Goal: Communication & Community: Answer question/provide support

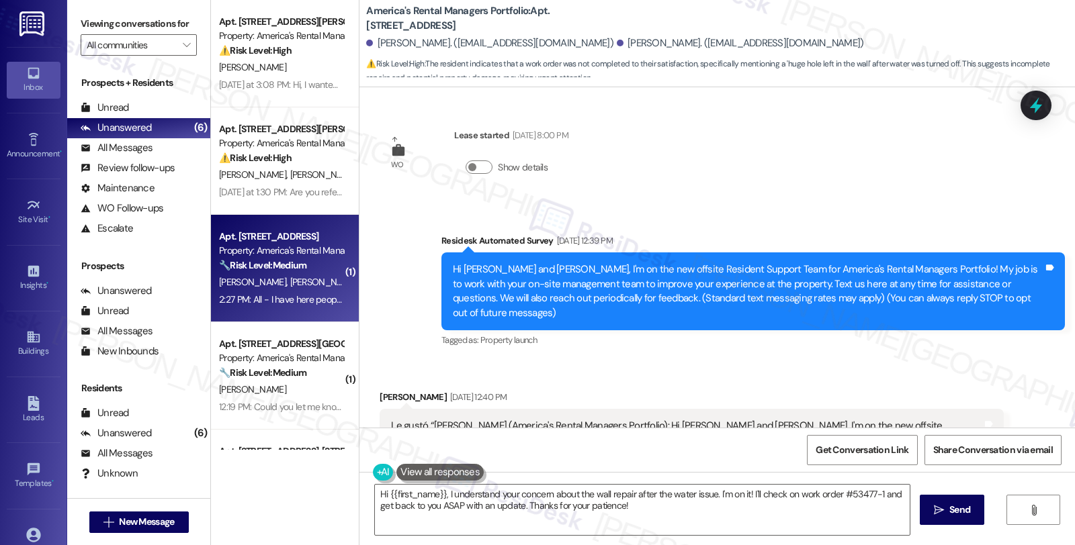
scroll to position [1699, 0]
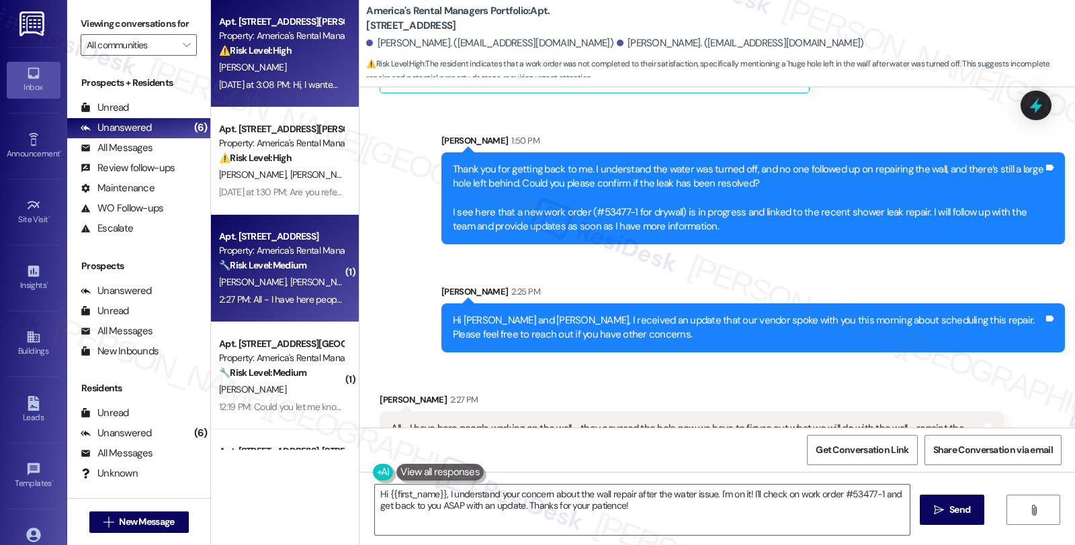
click at [284, 39] on div "Property: America's Rental Managers Portfolio" at bounding box center [281, 36] width 124 height 14
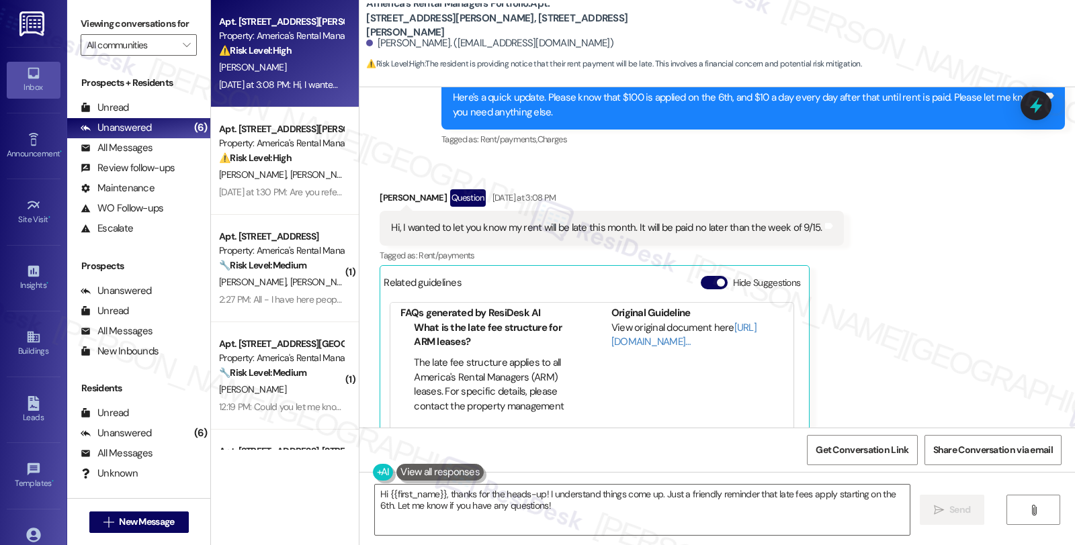
scroll to position [206, 0]
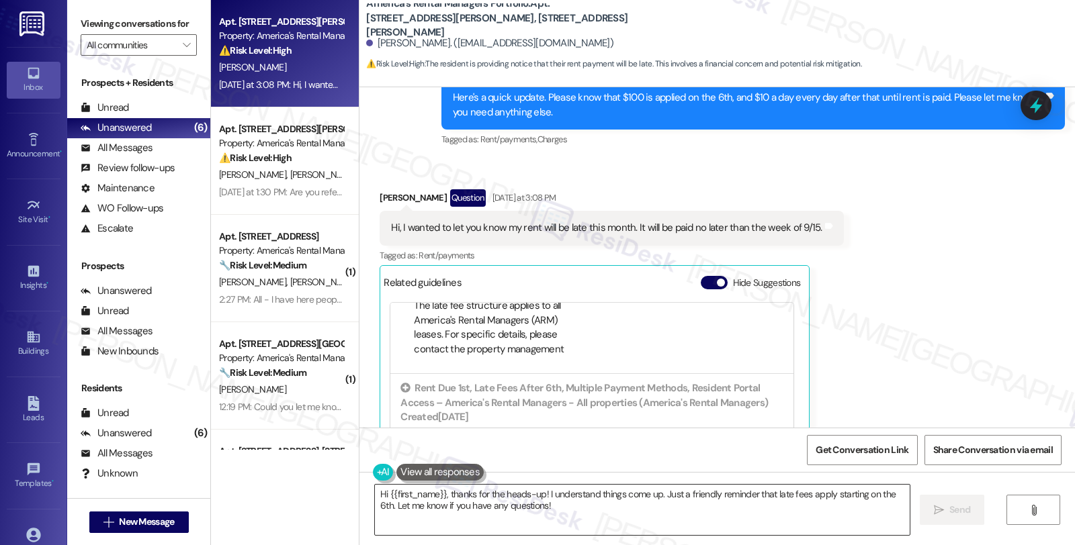
click at [522, 506] on textarea "Hi {{first_name}}, thanks for the heads-up! I understand things come up. Just a…" at bounding box center [642, 510] width 535 height 50
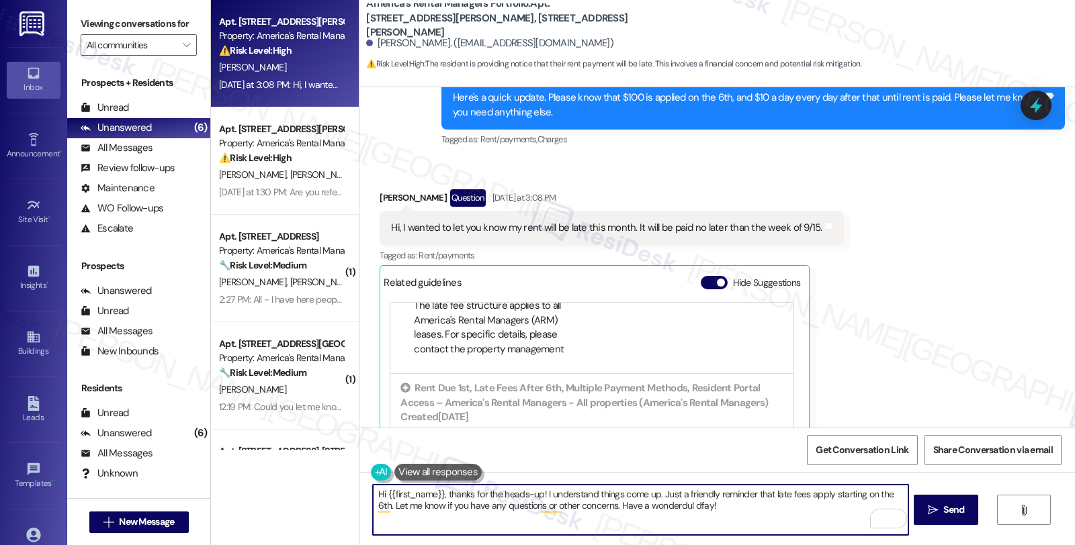
click at [674, 506] on textarea "Hi {{first_name}}, thanks for the heads-up! I understand things come up. Just a…" at bounding box center [640, 510] width 535 height 50
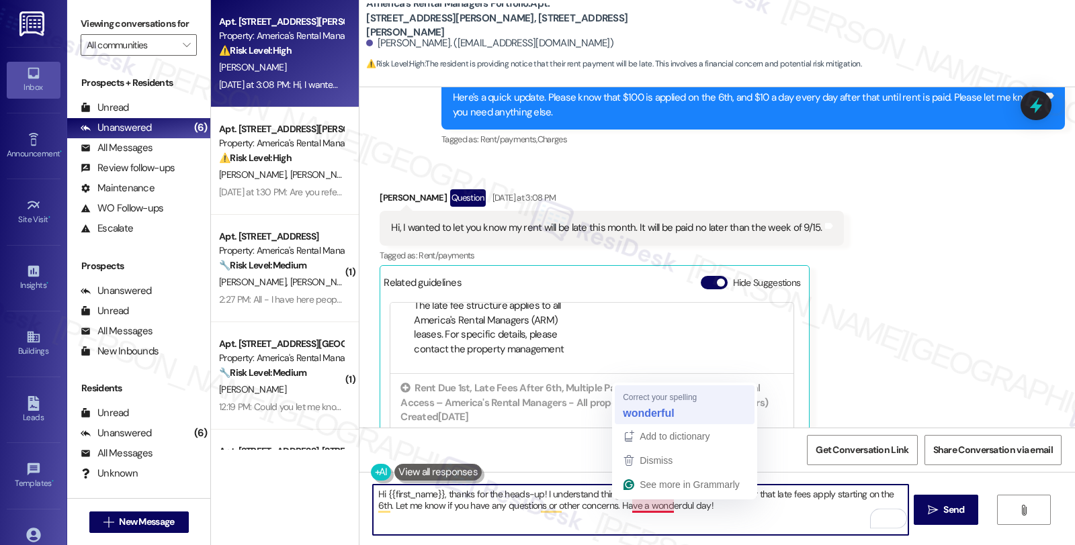
type textarea "Hi {{first_name}}, thanks for the heads-up! I understand things come up. Just a…"
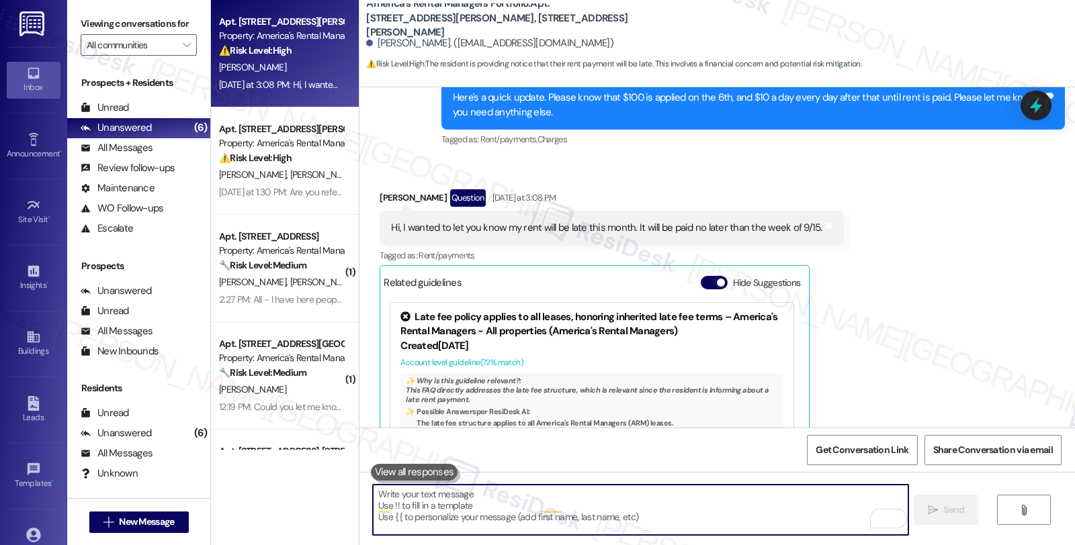
scroll to position [1357, 0]
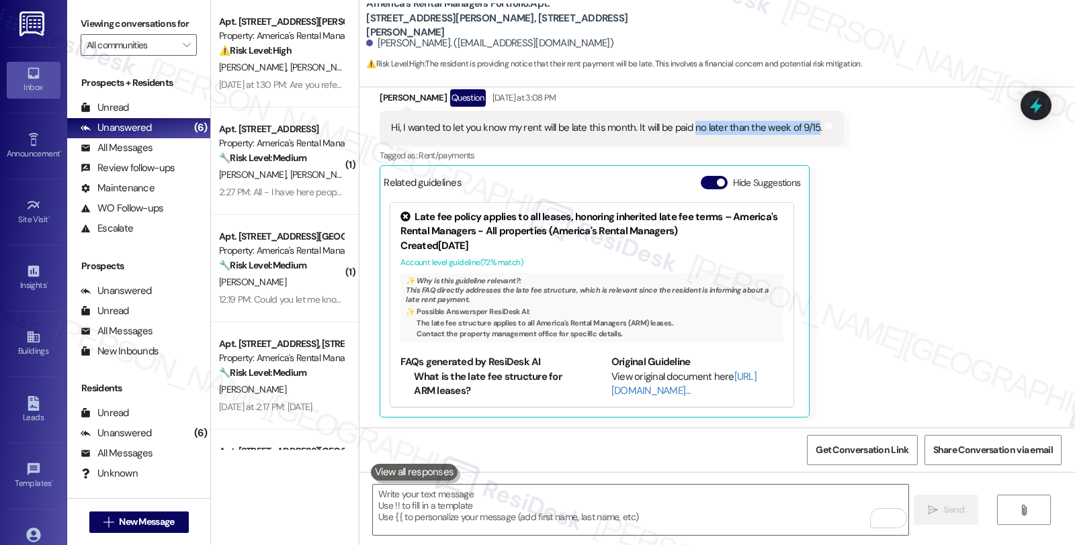
drag, startPoint x: 681, startPoint y: 128, endPoint x: 802, endPoint y: 129, distance: 120.9
click at [802, 129] on div "Hi, I wanted to let you know my rent will be late this month. It will be paid n…" at bounding box center [606, 128] width 431 height 14
copy div "no later than the week of 9/15"
click at [1029, 105] on icon at bounding box center [1035, 105] width 23 height 23
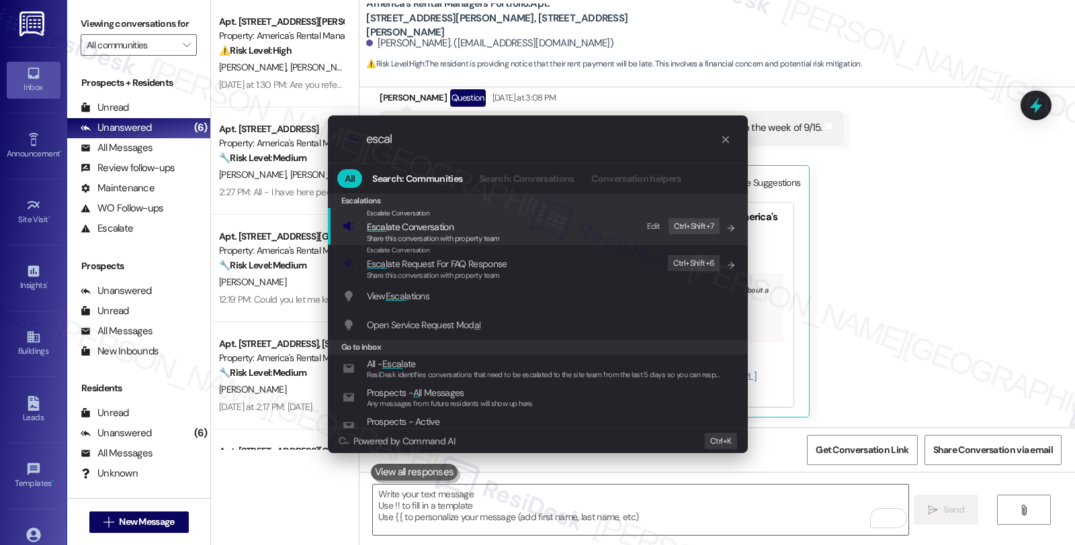
type input "escal"
click at [476, 232] on span "Escal ate Conversation" at bounding box center [433, 227] width 133 height 15
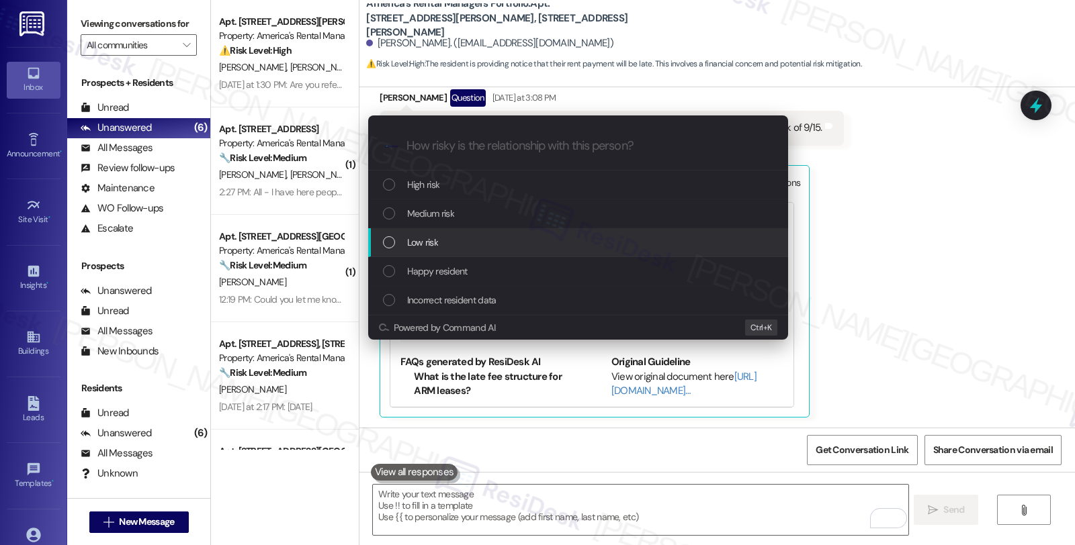
click at [476, 236] on div "Low risk" at bounding box center [579, 242] width 393 height 15
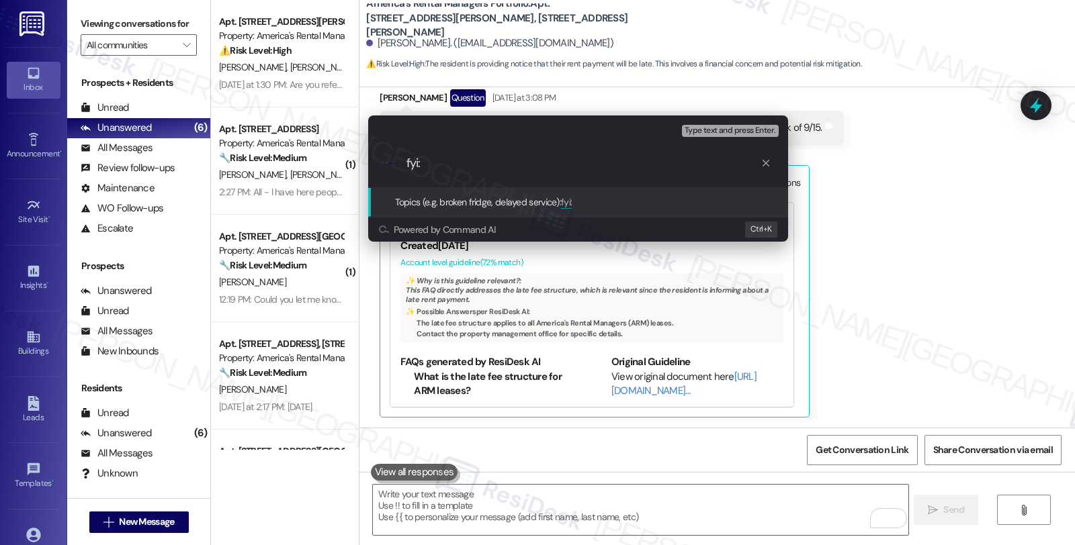
paste input "no later than the week of 9/15"
click at [423, 162] on input "fyi: no later than the week of 9/15" at bounding box center [583, 164] width 354 height 14
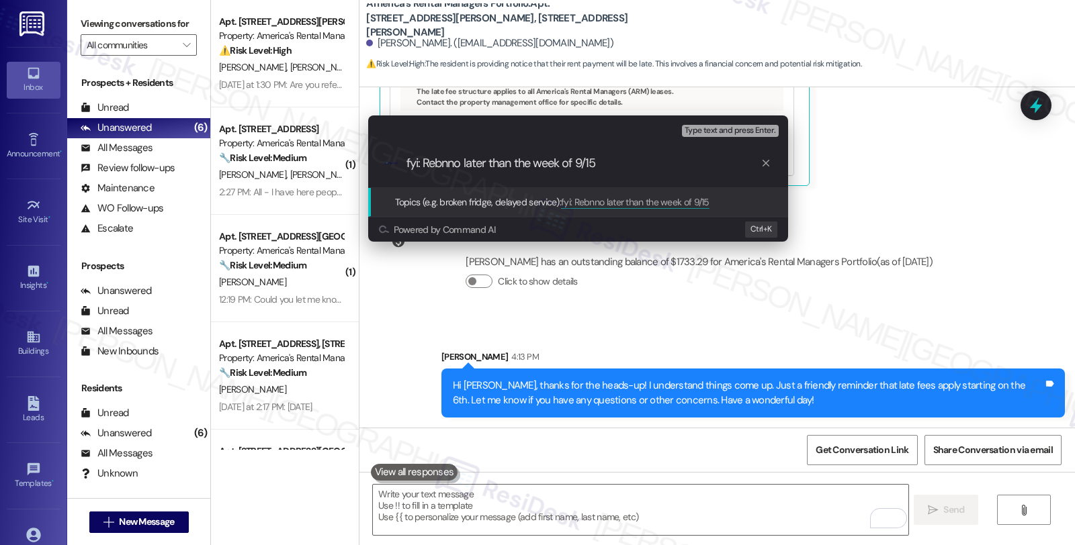
scroll to position [1682, 0]
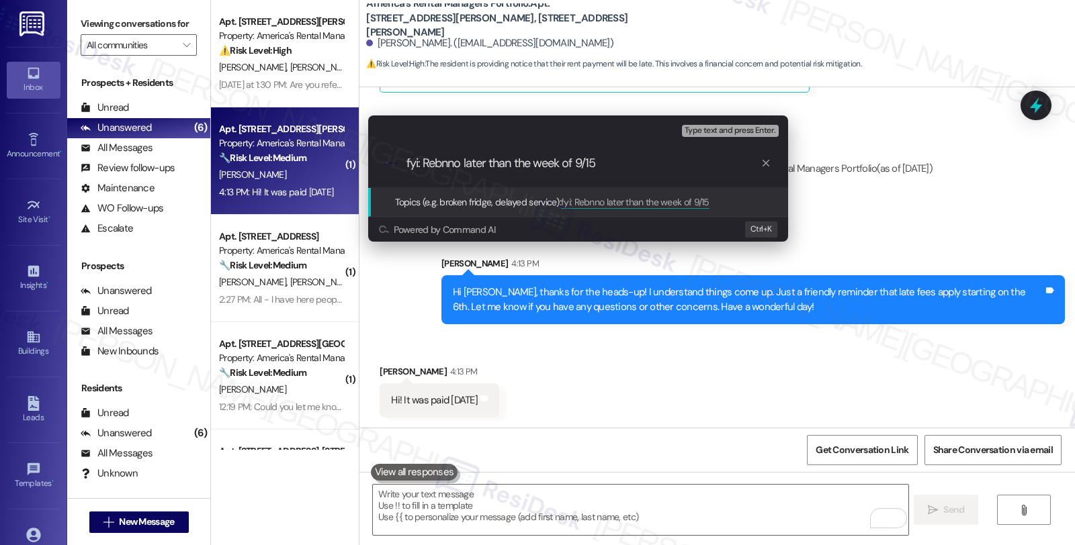
type input "fyi: Rebnno later than the week of 9/15"
click at [766, 163] on icon "progress bar" at bounding box center [765, 163] width 7 height 7
click at [937, 224] on div "Escalate Conversation Low risk Topics (e.g. broken fridge, delayed service) Any…" at bounding box center [537, 272] width 1075 height 545
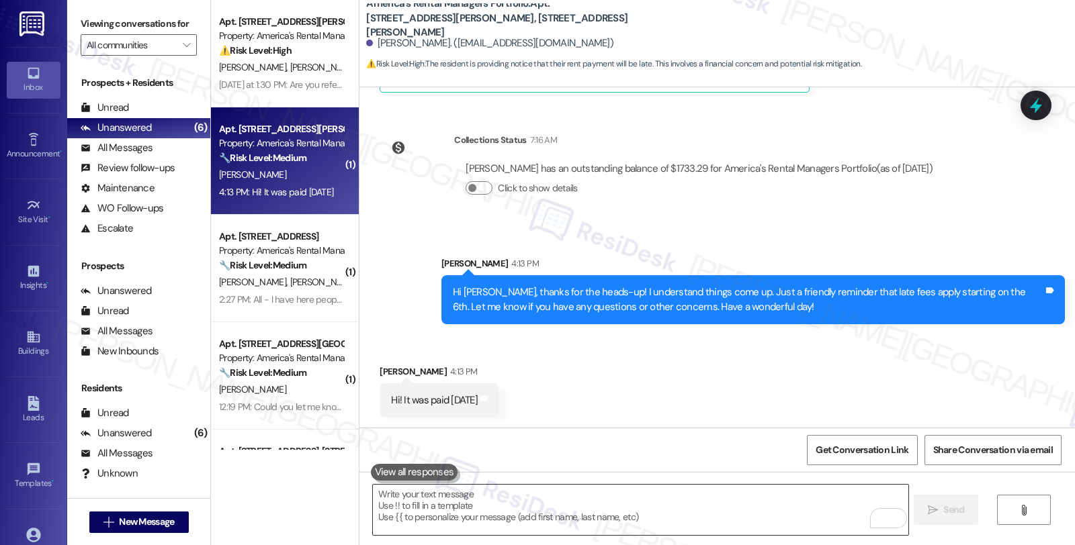
click at [422, 512] on textarea "To enrich screen reader interactions, please activate Accessibility in Grammarl…" at bounding box center [640, 510] width 535 height 50
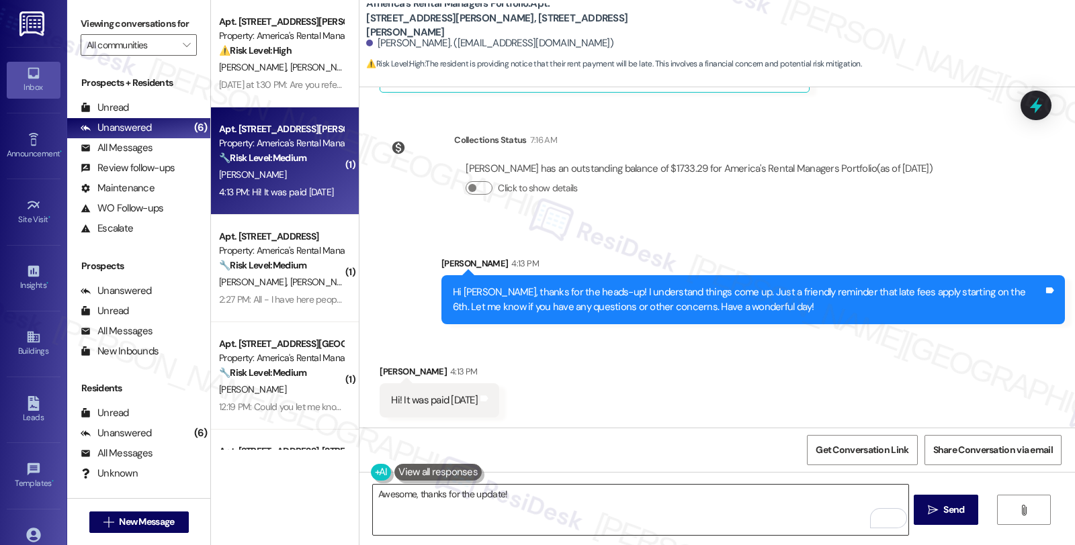
click at [658, 500] on textarea "Awesome, thanks for the update!" at bounding box center [640, 510] width 535 height 50
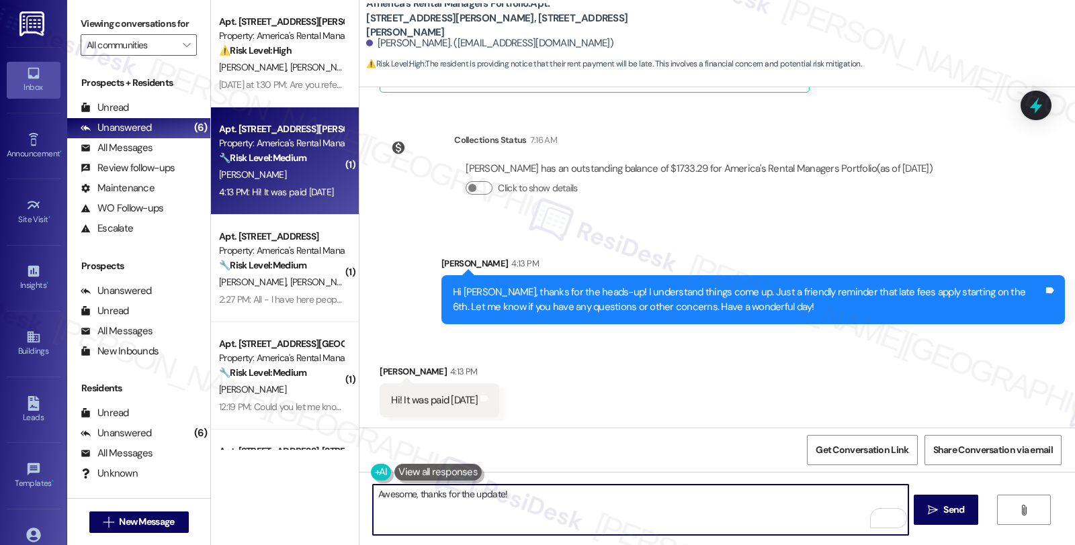
paste textarea "It should be reflected on your portal once processed. If not, please let me kno…"
click at [581, 509] on textarea "Awesome, thanks for the update! It should be reflected on your portal once proc…" at bounding box center [640, 510] width 535 height 50
type textarea "Awesome, thanks for the update! It should be reflected on your portal once proc…"
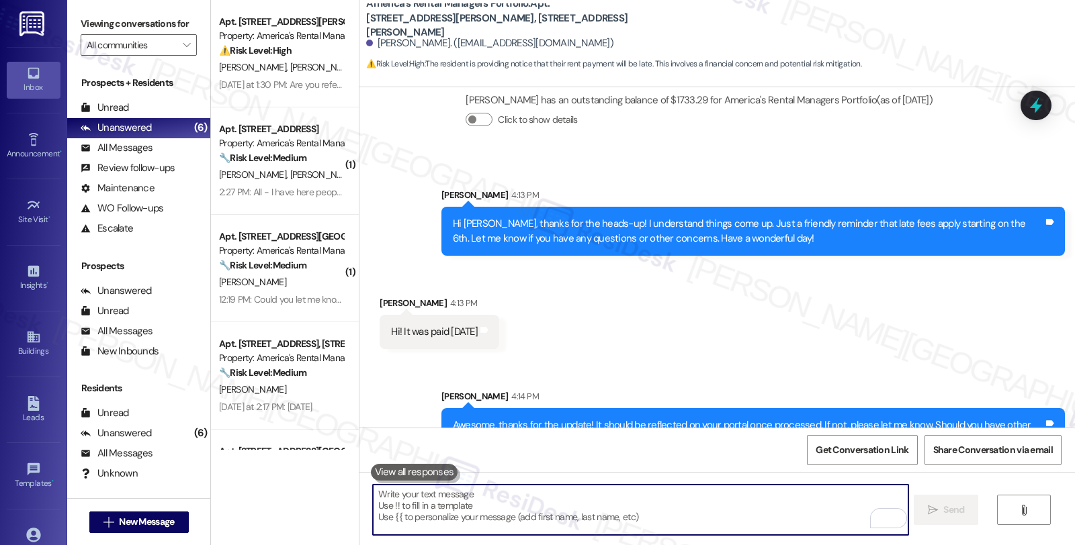
scroll to position [1790, 0]
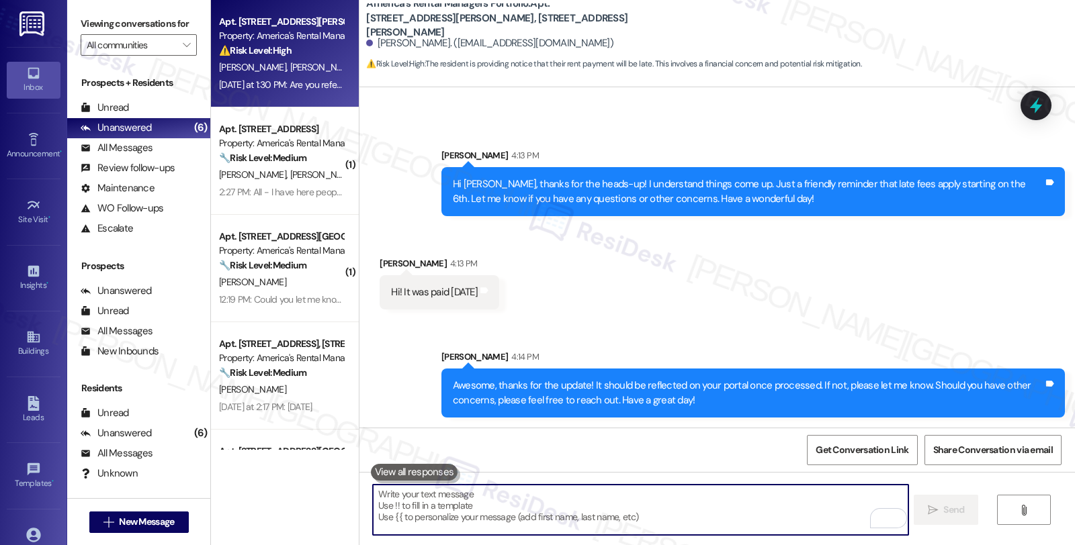
click at [303, 82] on div "[DATE] at 1:30 PM: Are you referring to the giant mold issue or the electrical …" at bounding box center [376, 85] width 314 height 12
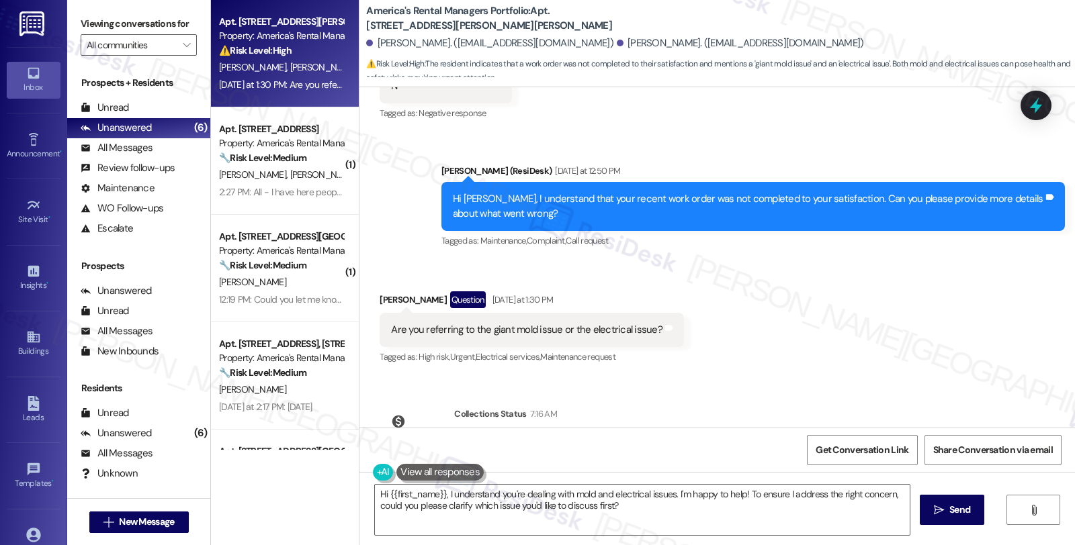
scroll to position [585, 0]
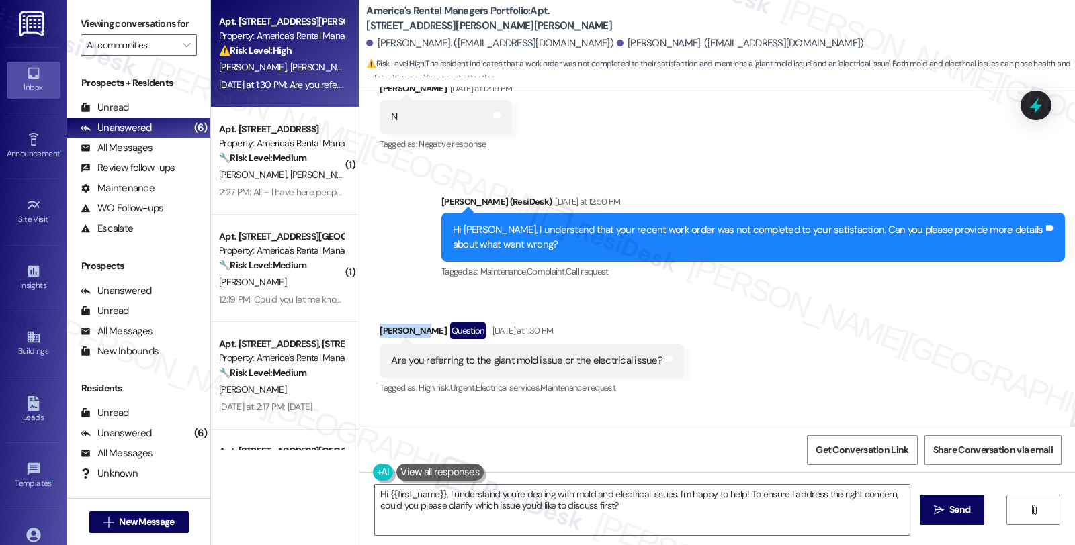
copy div "[PERSON_NAME]"
drag, startPoint x: 371, startPoint y: 302, endPoint x: 412, endPoint y: 304, distance: 41.7
click at [412, 322] on div "[PERSON_NAME] Question [DATE] at 1:30 PM" at bounding box center [532, 332] width 304 height 21
click at [955, 320] on div "Received via SMS [PERSON_NAME] Question [DATE] at 1:30 PM Are you referring to …" at bounding box center [716, 350] width 715 height 116
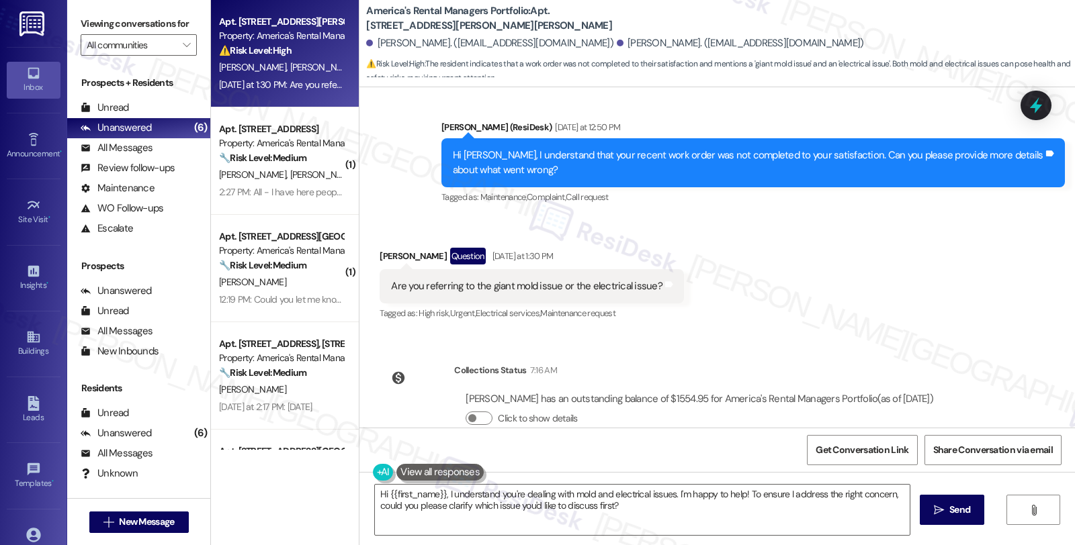
click at [844, 261] on div "Received via SMS [PERSON_NAME] Question [DATE] at 1:30 PM Are you referring to …" at bounding box center [716, 276] width 715 height 116
click at [1004, 300] on div "Received via SMS [PERSON_NAME] Question [DATE] at 1:30 PM Are you referring to …" at bounding box center [716, 276] width 715 height 116
click at [380, 248] on div "[PERSON_NAME] Question [DATE] at 1:30 PM" at bounding box center [532, 258] width 304 height 21
copy div "[PERSON_NAME]"
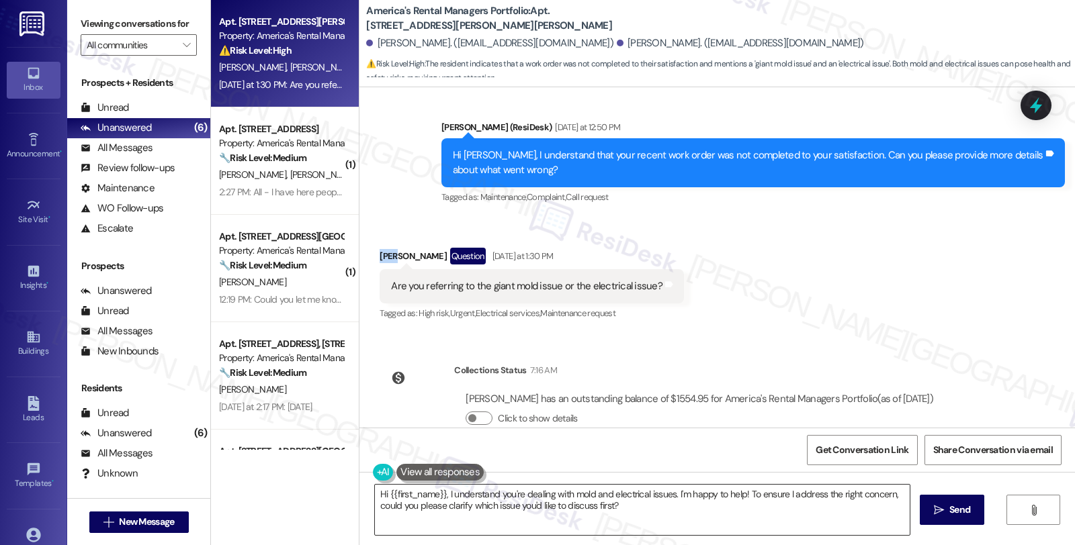
click at [381, 492] on textarea "Hi {{first_name}}, I understand you're dealing with mold and electrical issues.…" at bounding box center [642, 510] width 535 height 50
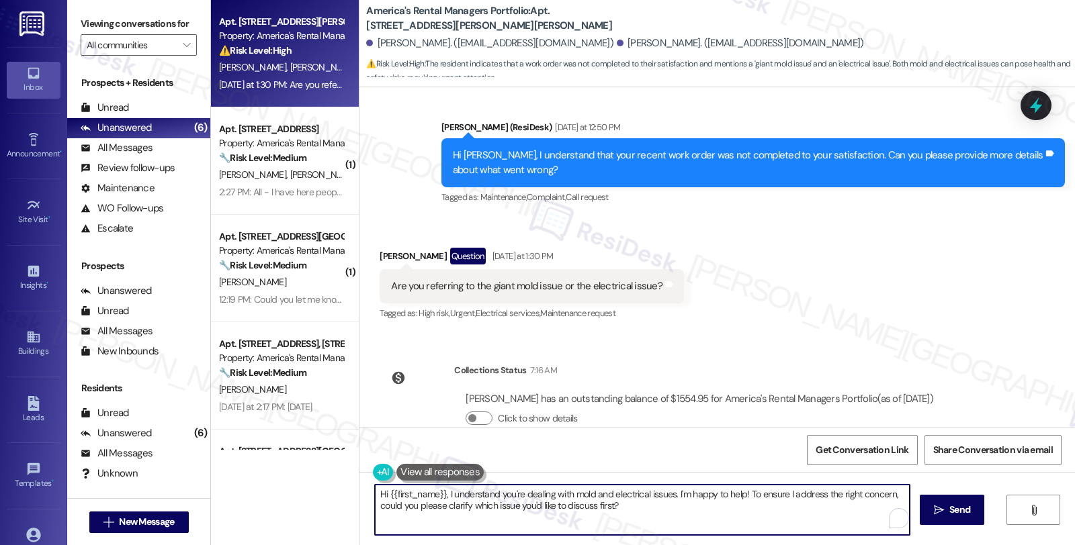
paste textarea "[PERSON_NAME]"
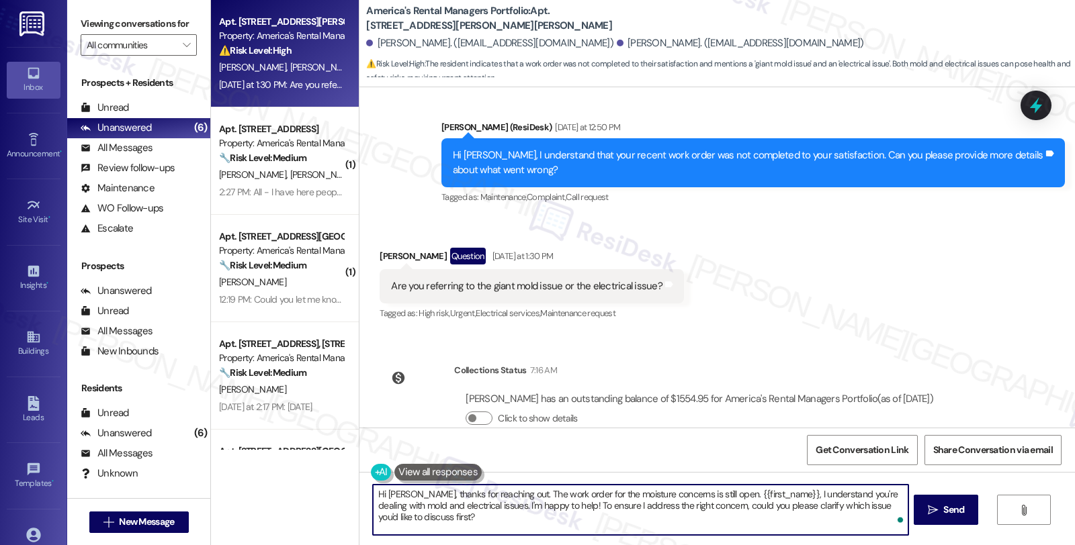
click at [700, 493] on textarea "Hi [PERSON_NAME], thanks for reaching out. The work order for the moisture conc…" at bounding box center [640, 510] width 535 height 50
click at [719, 525] on textarea "Hi [PERSON_NAME], thanks for reaching out. The work order for the moisture conc…" at bounding box center [640, 510] width 535 height 50
click at [741, 498] on textarea "Hi [PERSON_NAME], thanks for reaching out. The work order for the moisture conc…" at bounding box center [640, 510] width 535 height 50
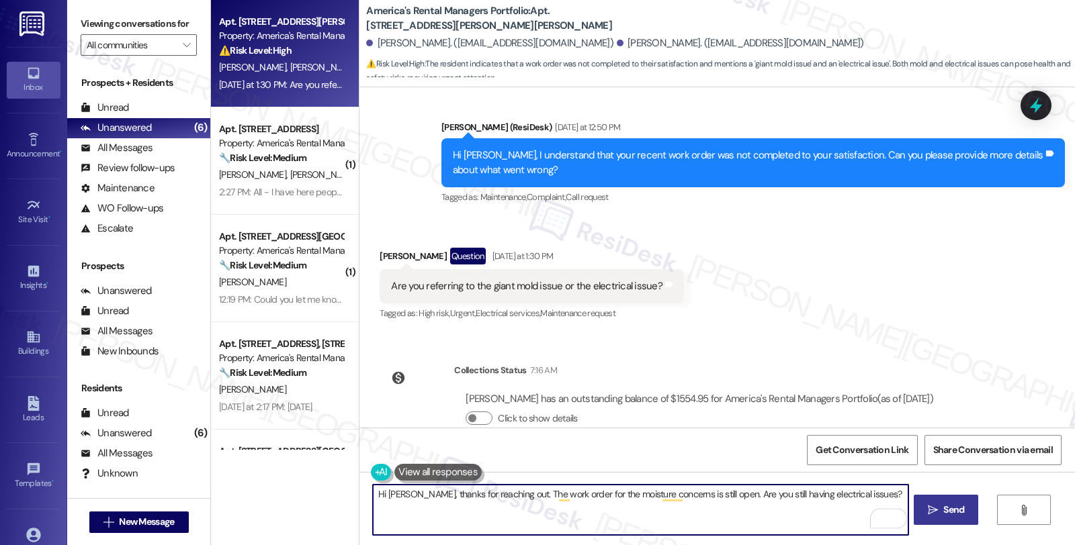
type textarea "Hi [PERSON_NAME], thanks for reaching out. The work order for the moisture conc…"
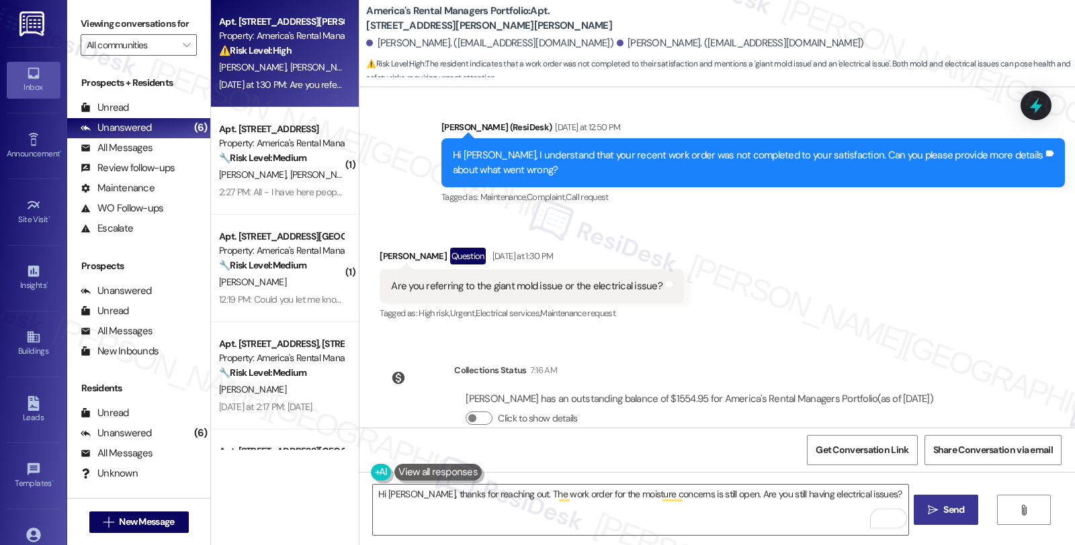
click at [938, 508] on span " Send" at bounding box center [946, 510] width 42 height 14
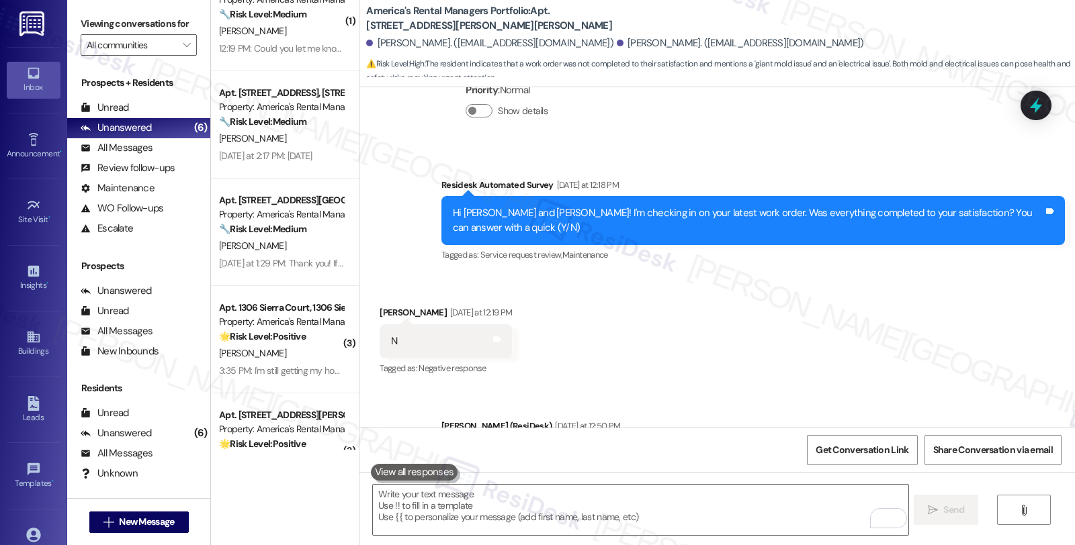
scroll to position [0, 0]
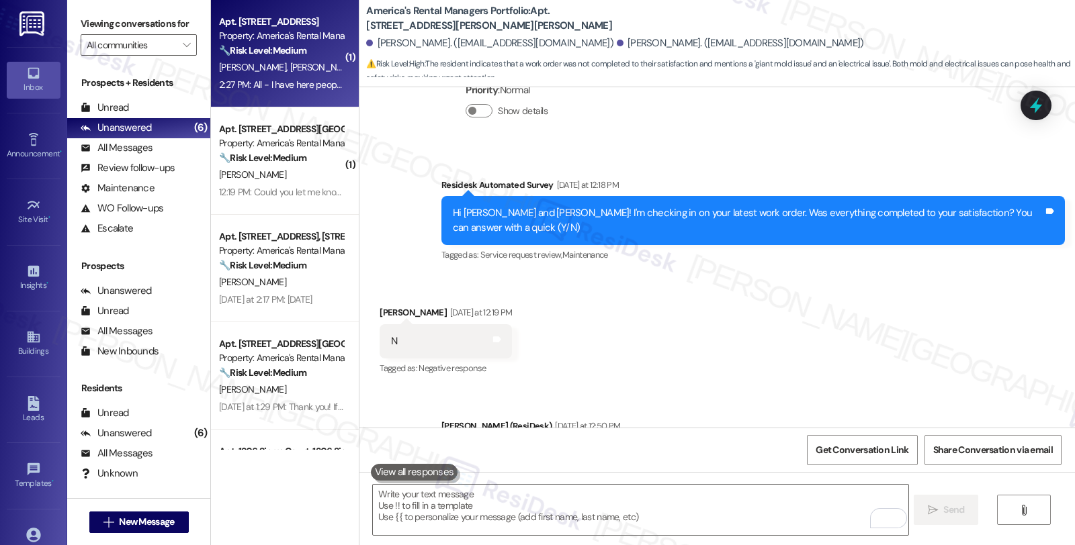
click at [309, 15] on div "Apt. [STREET_ADDRESS]" at bounding box center [281, 22] width 124 height 14
type textarea "Fetching suggested responses. Please feel free to read through the conversation…"
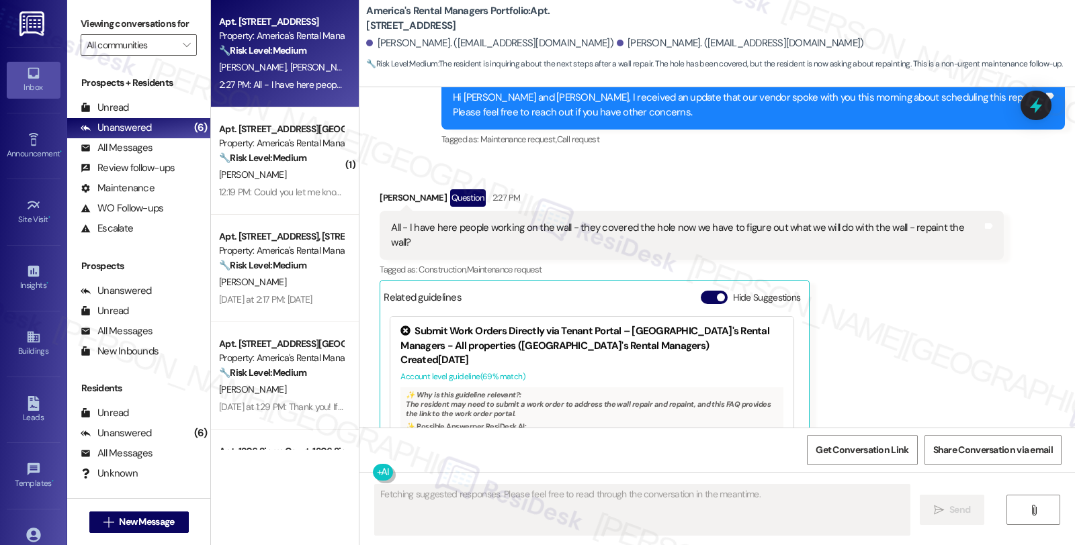
scroll to position [1859, 0]
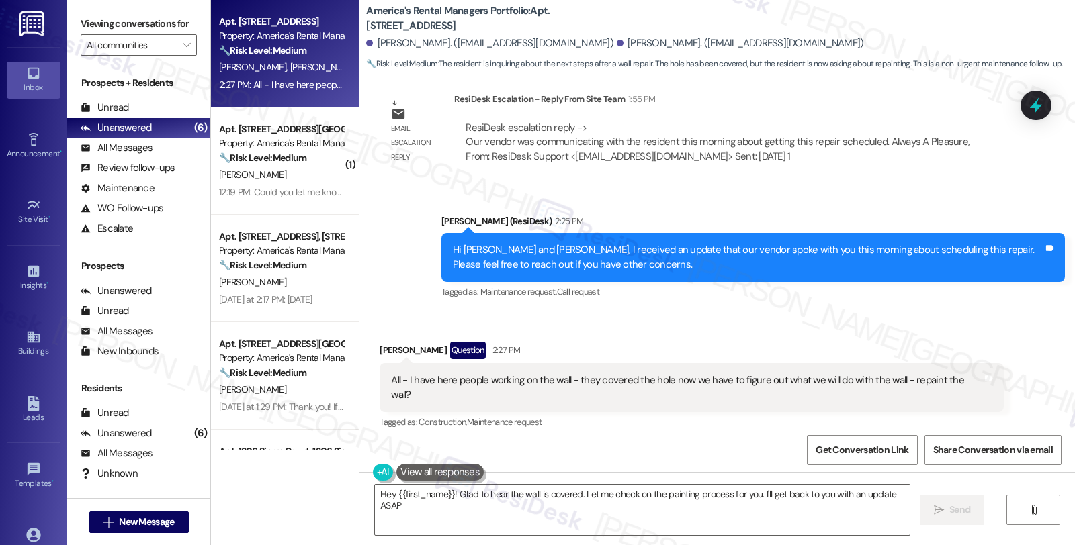
type textarea "Hey {{first_name}}! Glad to hear the wall is covered. Let me check on the paint…"
